Goal: Check status: Check status

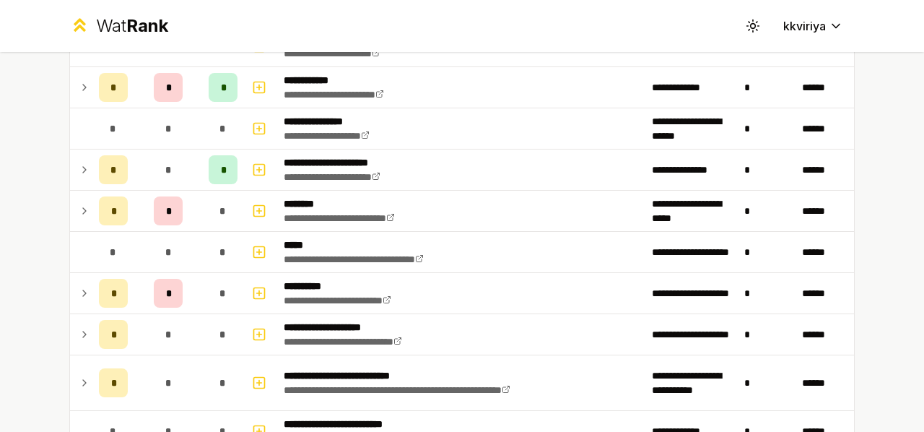
scroll to position [354, 0]
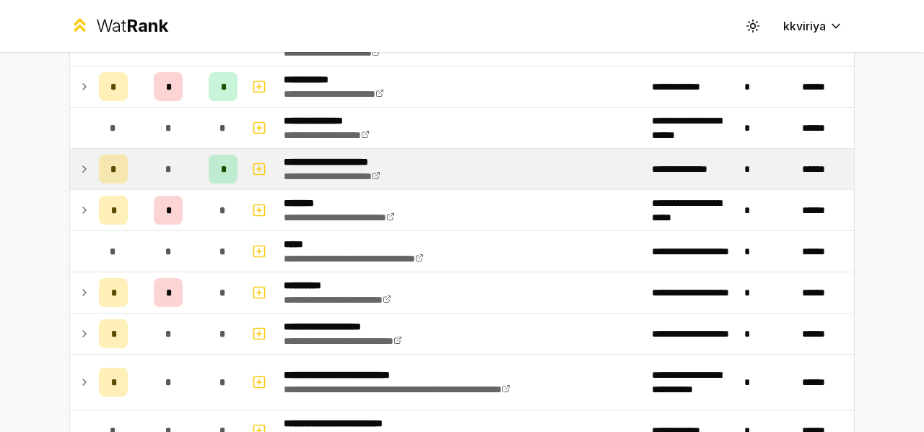
click at [79, 170] on icon at bounding box center [85, 168] width 12 height 17
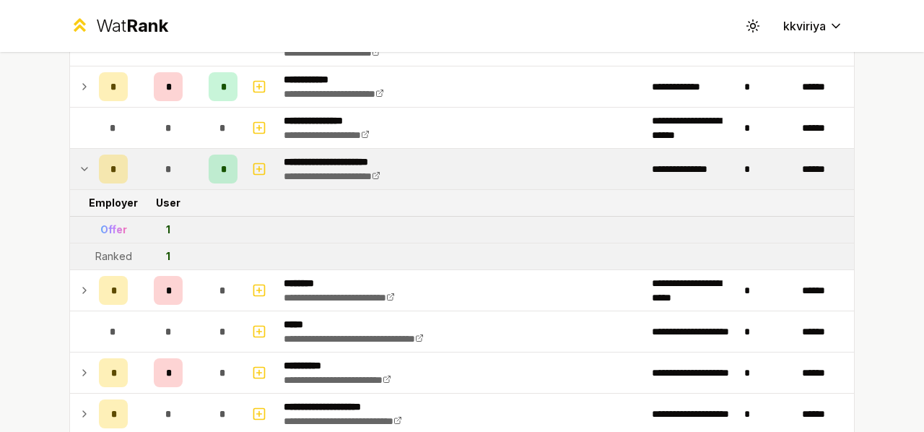
click at [79, 170] on icon at bounding box center [85, 168] width 12 height 17
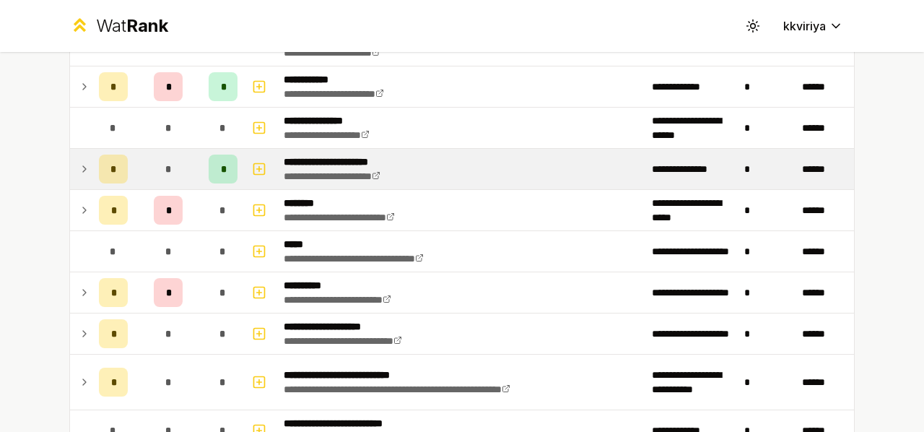
click at [79, 170] on icon at bounding box center [85, 168] width 12 height 17
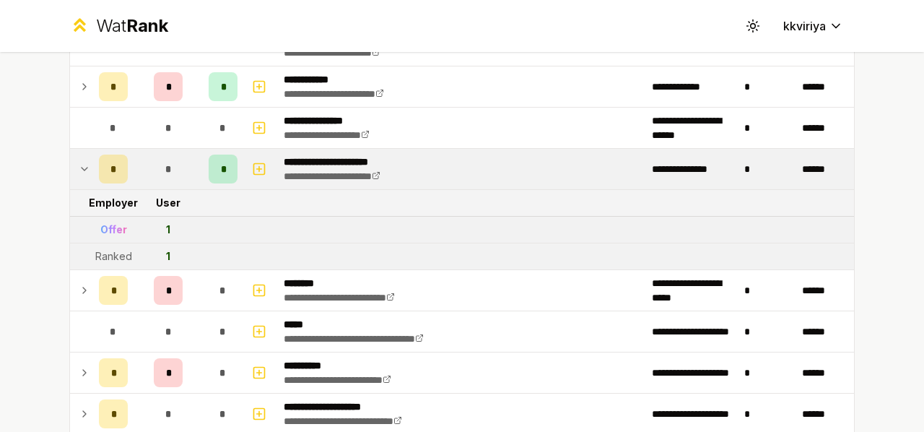
click at [79, 170] on icon at bounding box center [85, 168] width 12 height 17
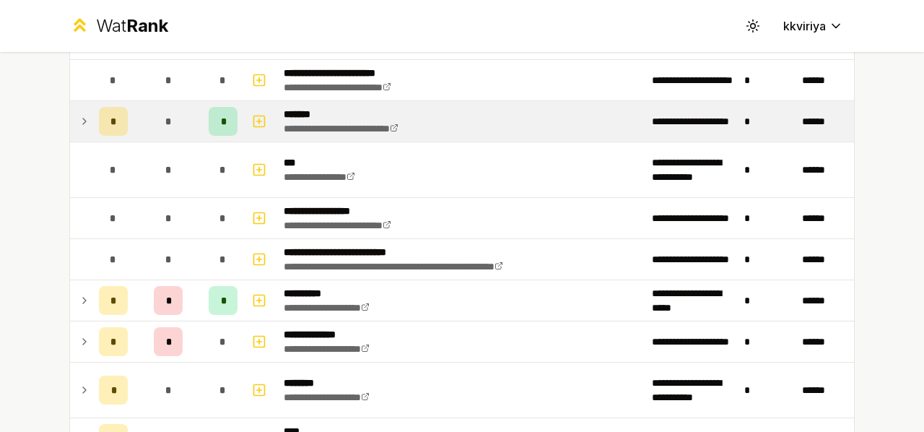
scroll to position [1242, 0]
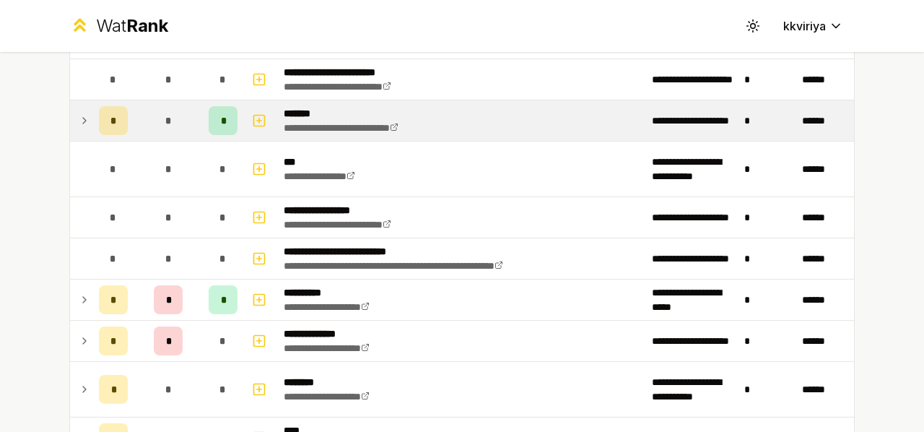
click at [79, 112] on icon at bounding box center [85, 120] width 12 height 17
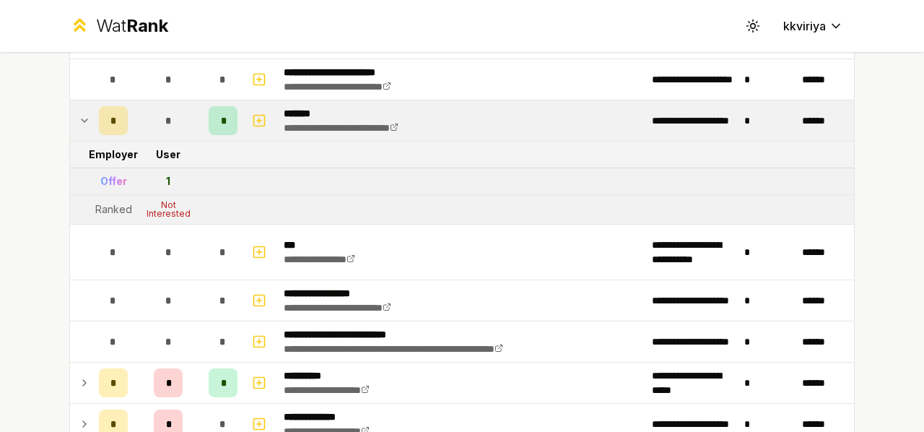
click at [79, 112] on icon at bounding box center [85, 120] width 12 height 17
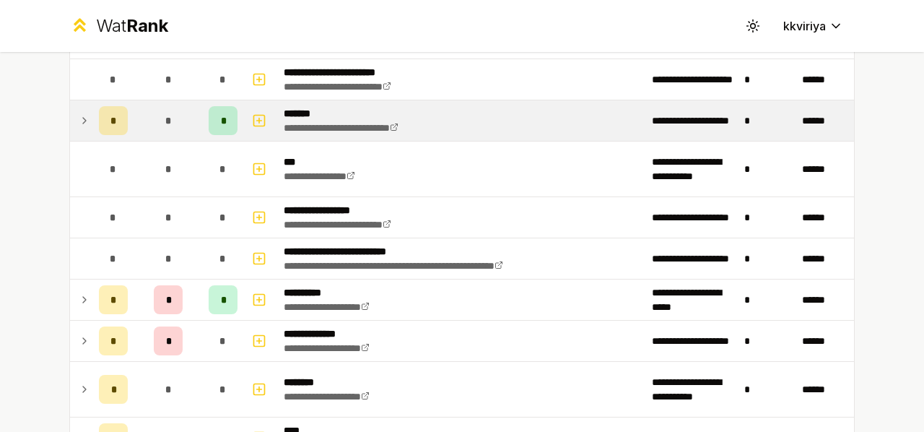
click at [79, 112] on icon at bounding box center [85, 120] width 12 height 17
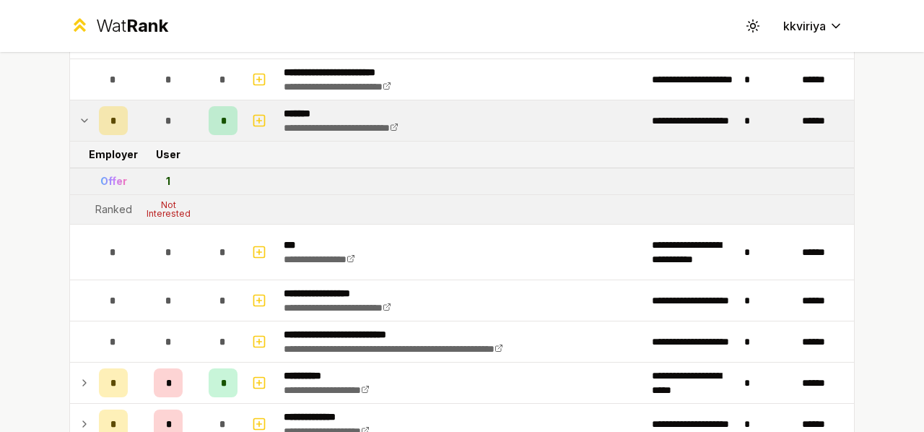
click at [79, 112] on icon at bounding box center [85, 120] width 12 height 17
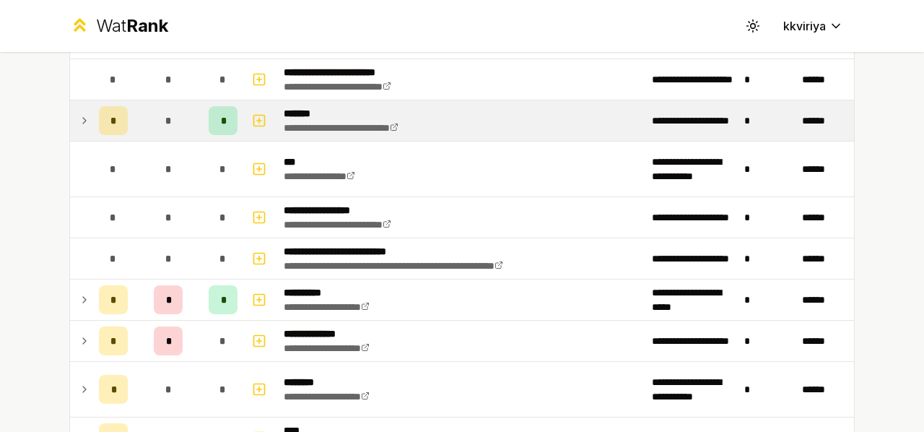
click at [93, 112] on td "*" at bounding box center [113, 120] width 40 height 40
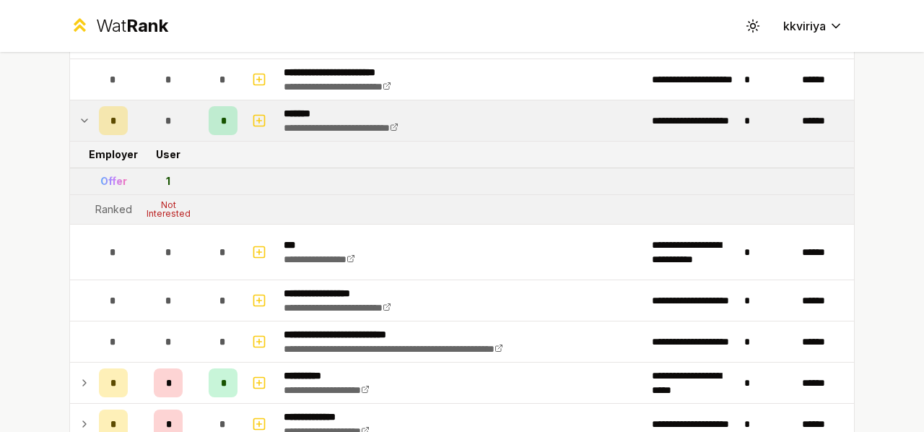
click at [93, 112] on td "*" at bounding box center [113, 120] width 40 height 40
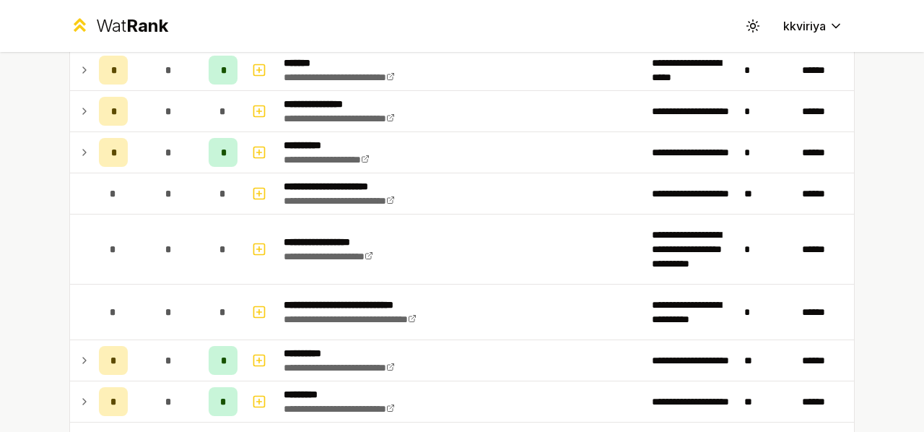
scroll to position [1692, 0]
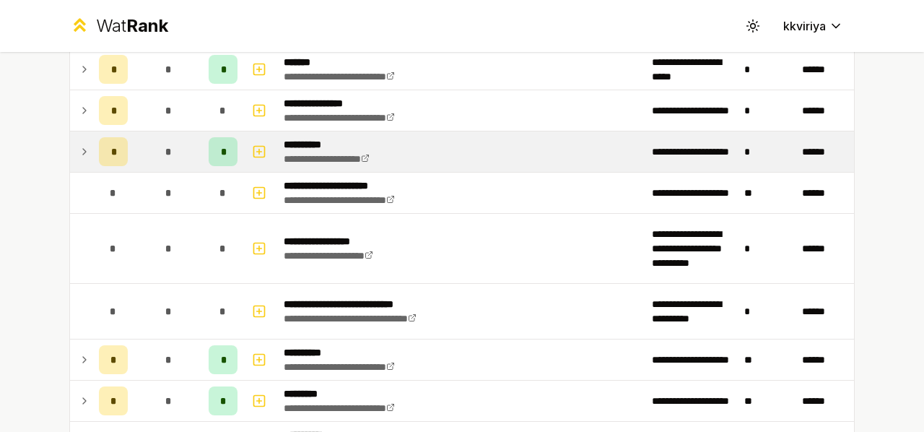
click at [79, 143] on icon at bounding box center [85, 151] width 12 height 17
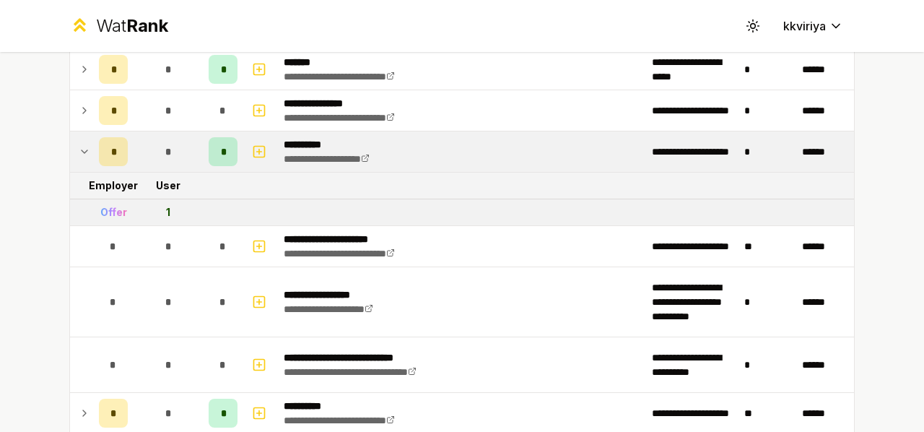
click at [79, 143] on icon at bounding box center [85, 151] width 12 height 17
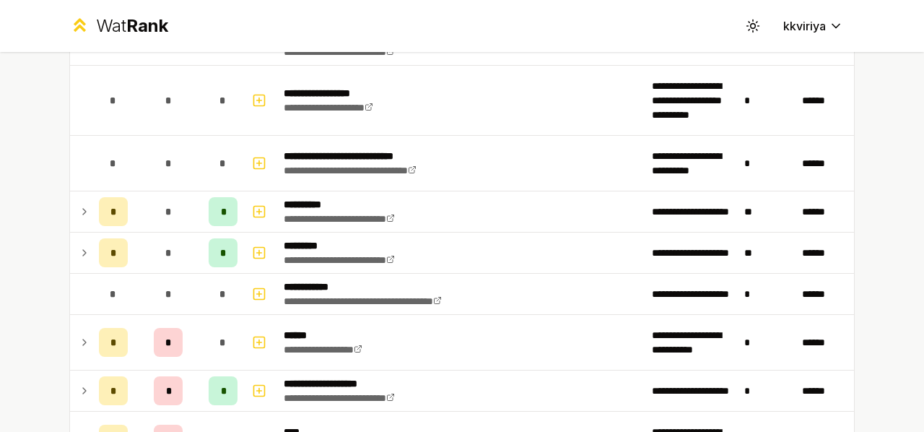
scroll to position [1877, 0]
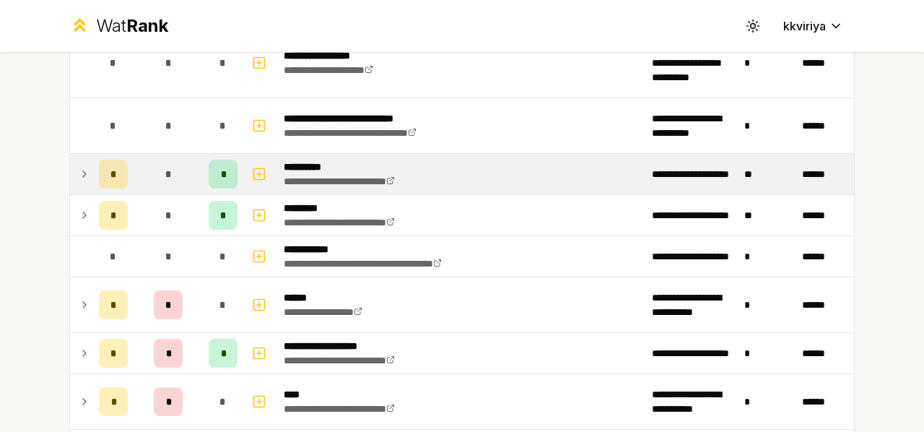
click at [82, 165] on icon at bounding box center [85, 173] width 12 height 17
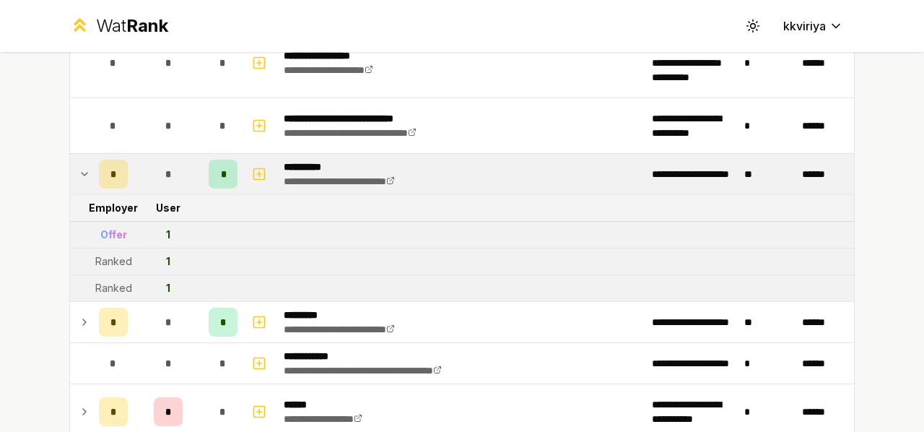
click at [82, 165] on icon at bounding box center [85, 173] width 12 height 17
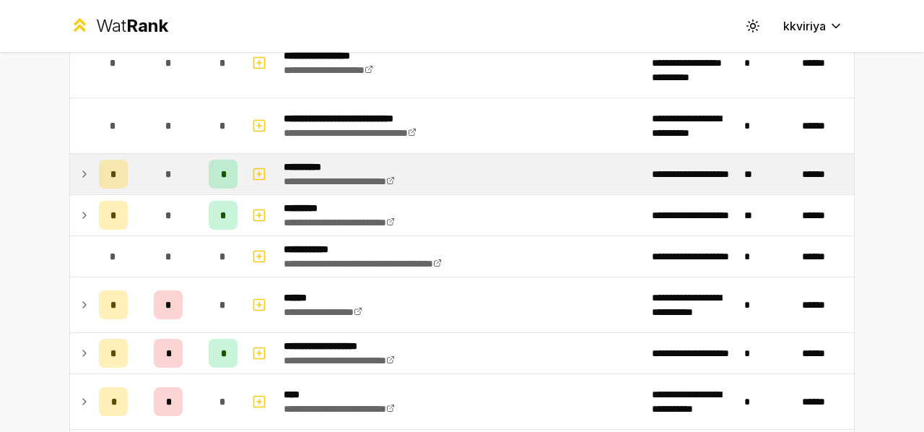
click at [82, 165] on icon at bounding box center [85, 173] width 12 height 17
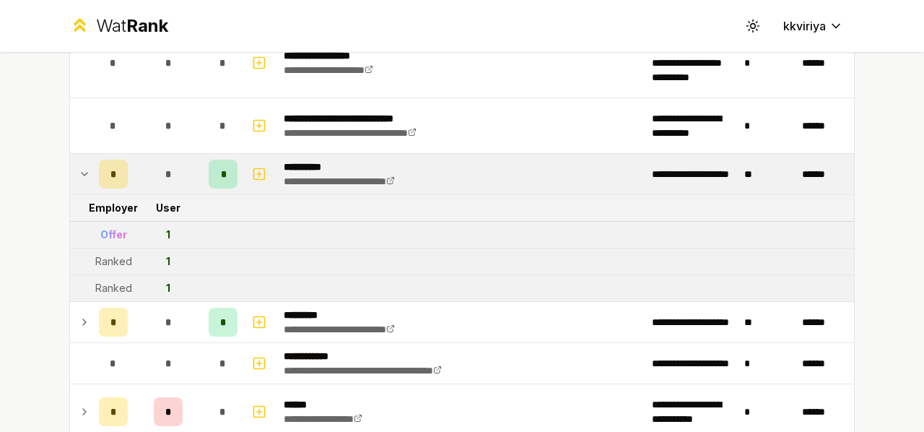
click at [82, 165] on icon at bounding box center [85, 173] width 12 height 17
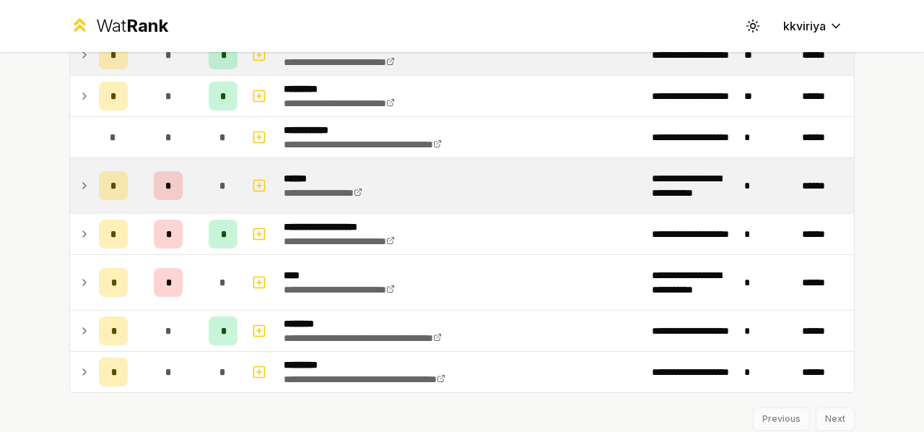
scroll to position [2034, 0]
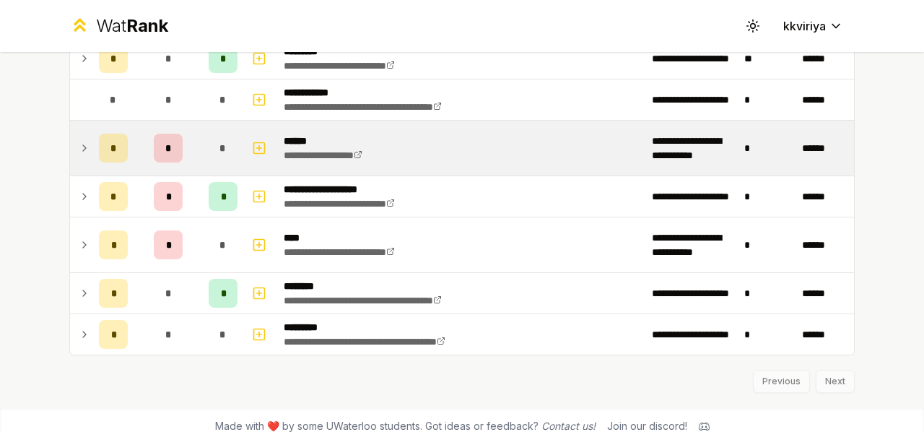
click at [82, 157] on td at bounding box center [81, 148] width 23 height 55
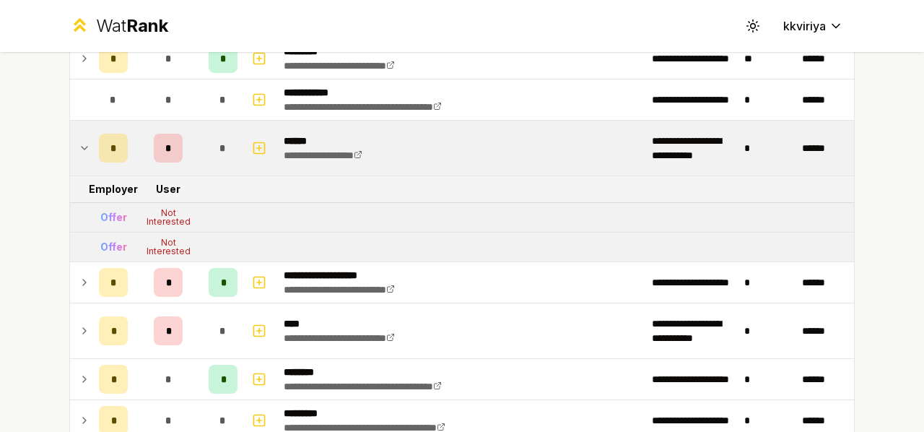
click at [82, 157] on td at bounding box center [81, 148] width 23 height 55
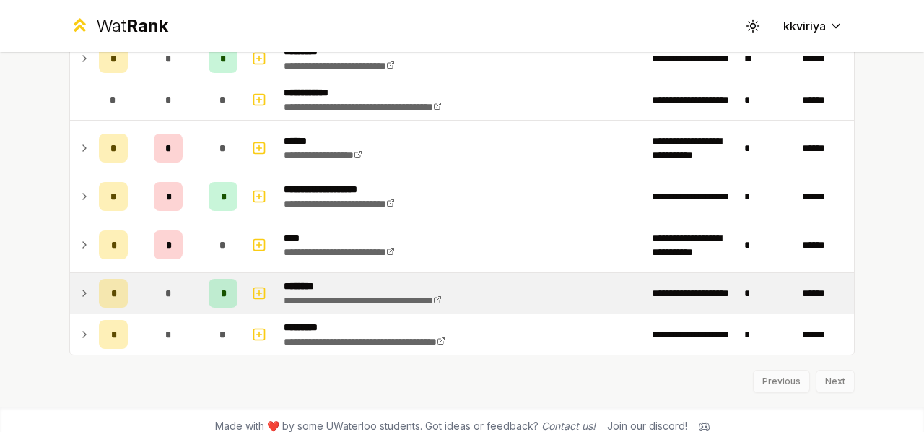
click at [75, 295] on td at bounding box center [81, 293] width 23 height 40
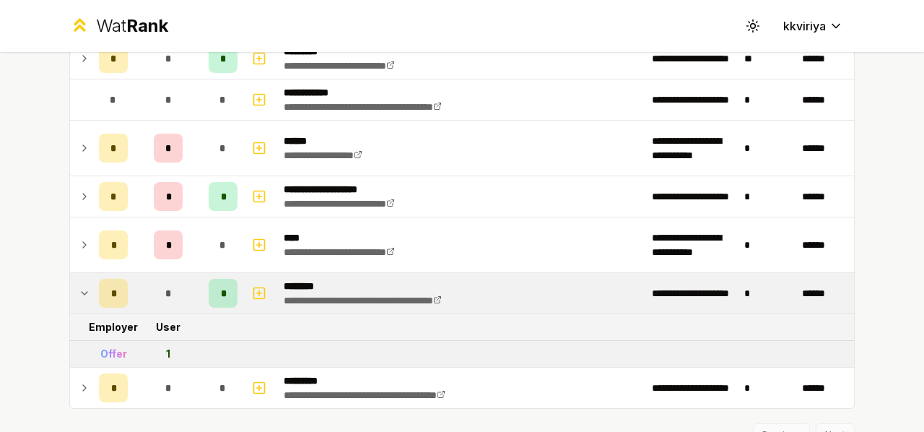
click at [75, 295] on td at bounding box center [81, 293] width 23 height 40
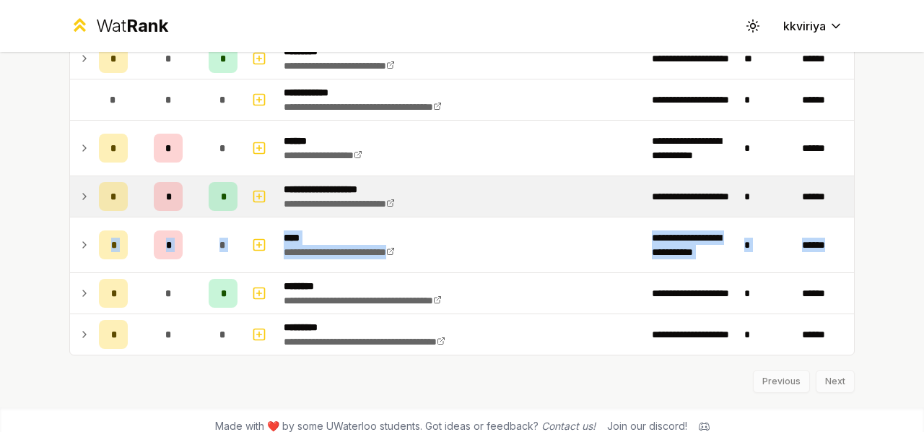
drag, startPoint x: 75, startPoint y: 295, endPoint x: 86, endPoint y: 204, distance: 92.3
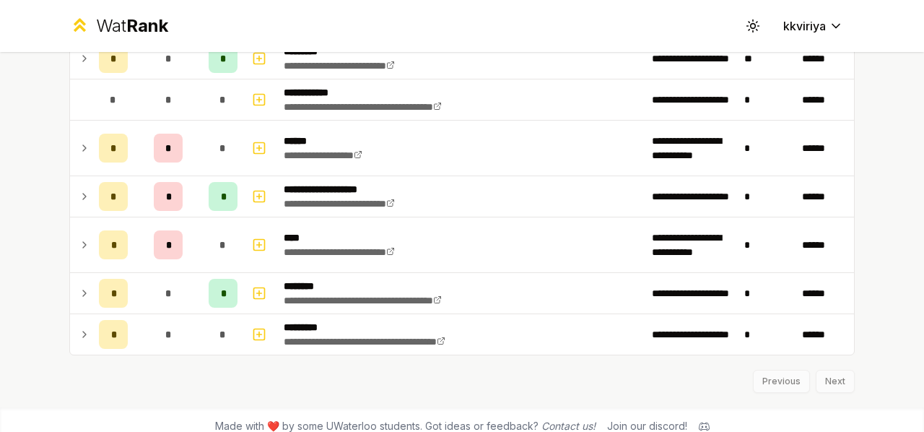
click at [26, 204] on div "**********" at bounding box center [462, 216] width 924 height 432
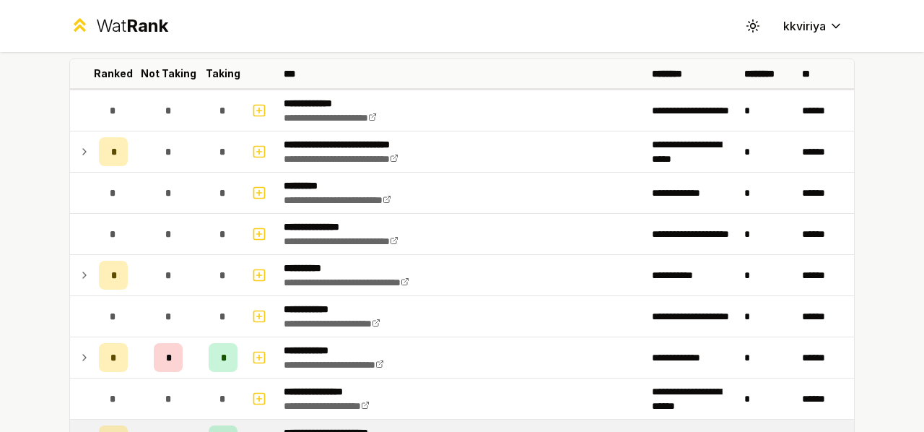
scroll to position [85, 0]
